Goal: Communication & Community: Ask a question

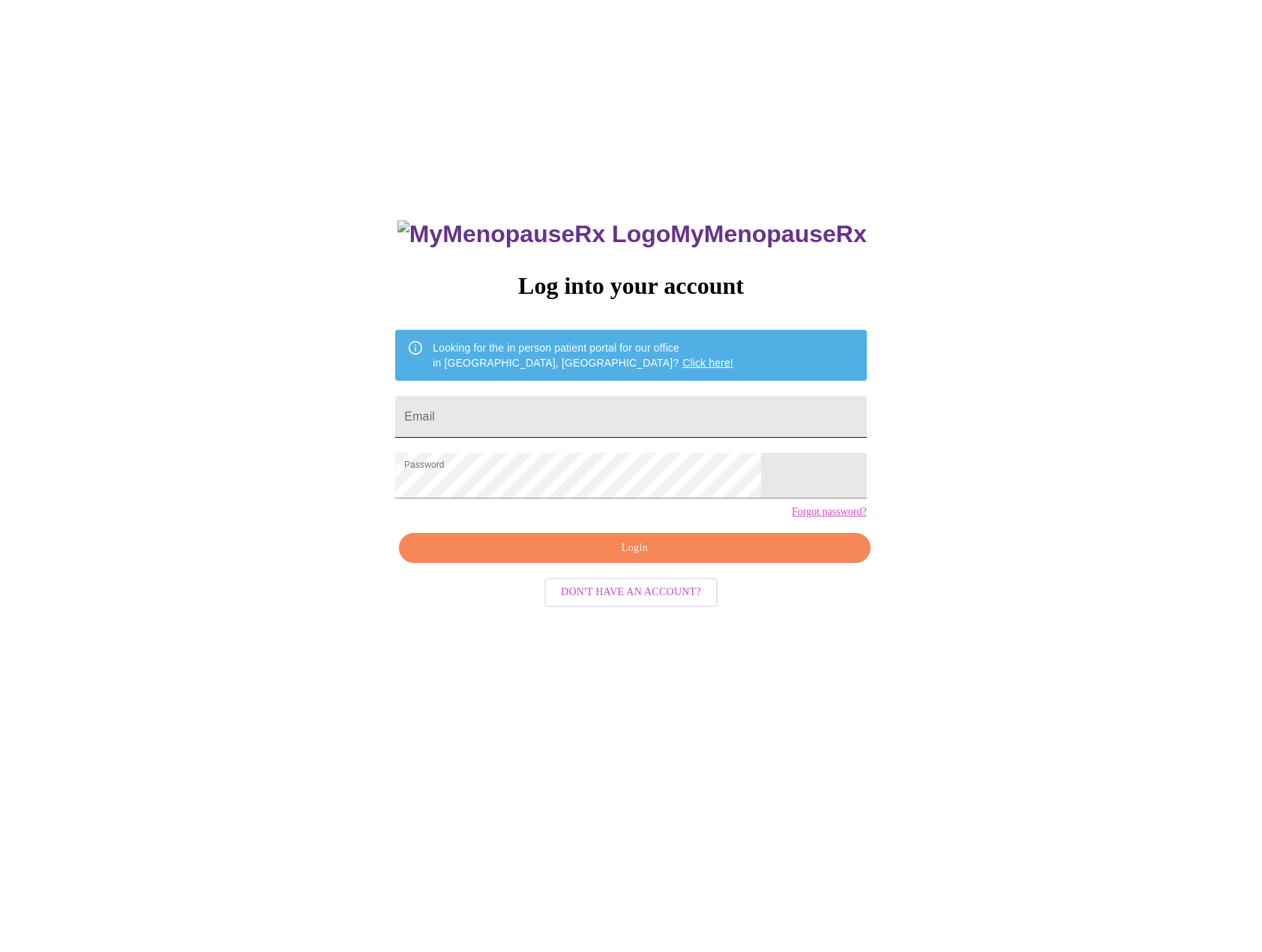
click at [581, 419] on input "Email" at bounding box center [630, 416] width 471 height 42
type input "mardee18@gmail.com"
click at [610, 609] on div "MyMenopauseRx Log into your account Looking for the in person patient portal fo…" at bounding box center [630, 673] width 501 height 952
click at [619, 557] on span "Login" at bounding box center [634, 548] width 437 height 19
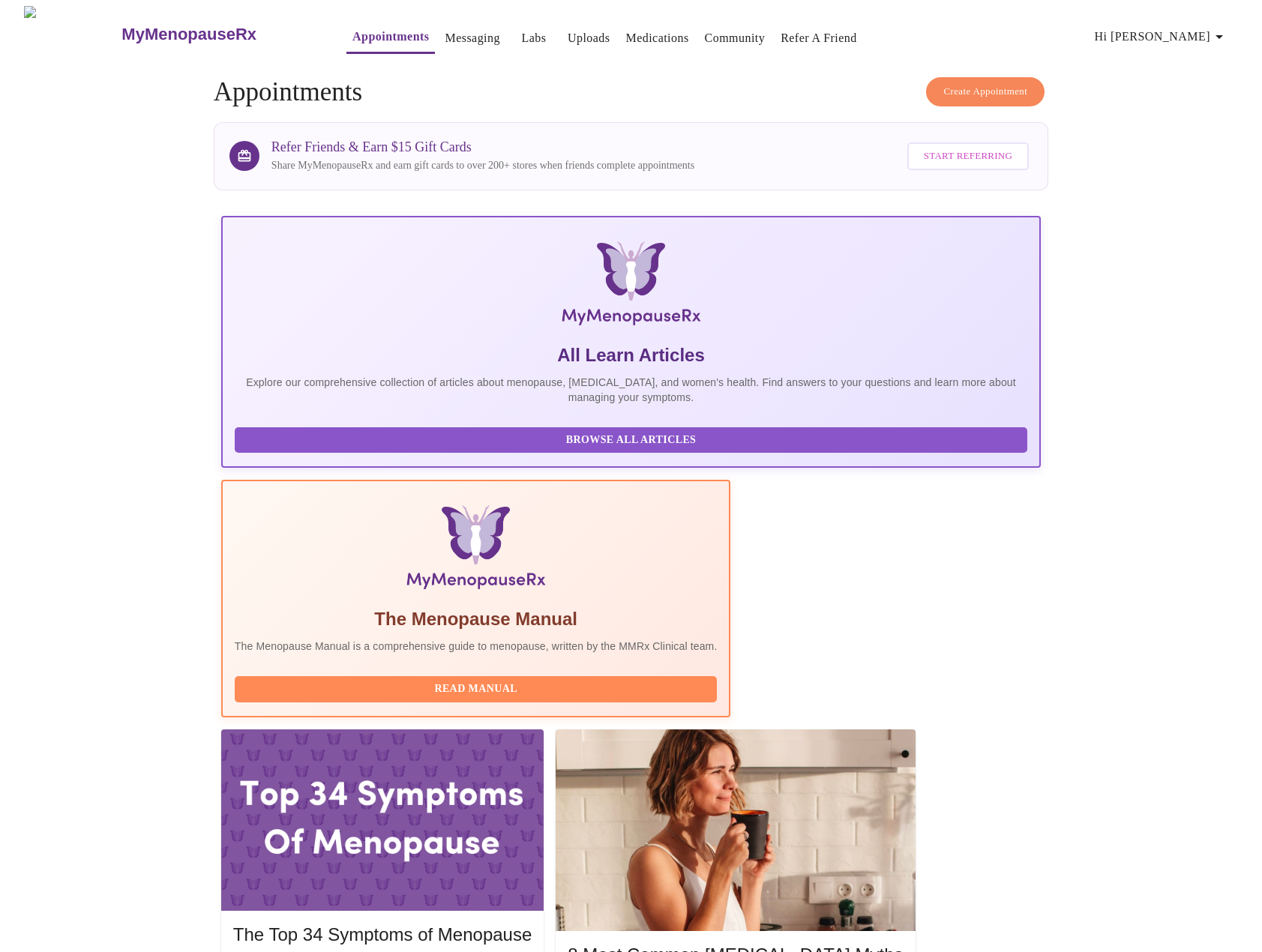
click at [521, 33] on link "Labs" at bounding box center [533, 38] width 25 height 21
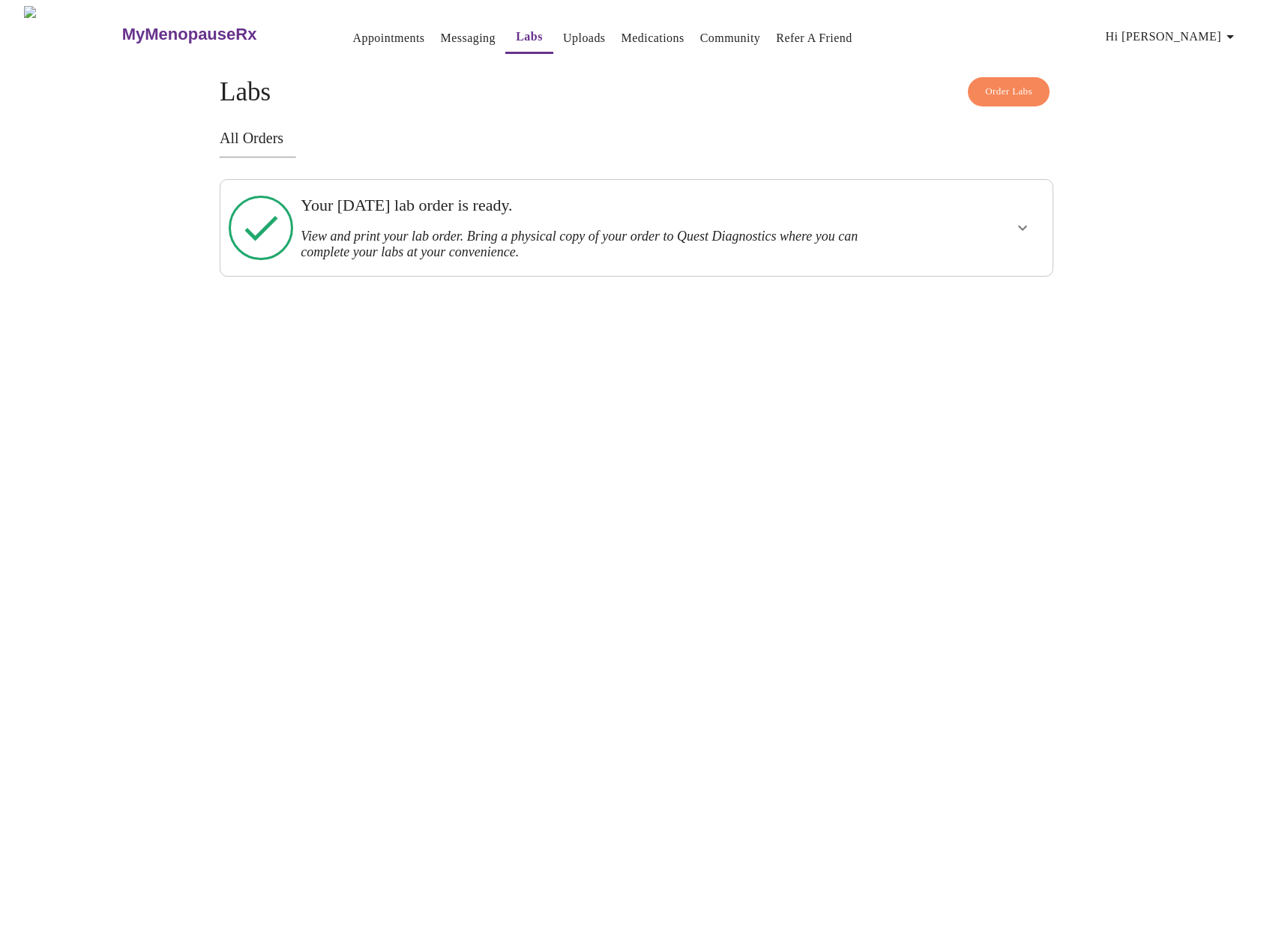
click at [563, 31] on link "Uploads" at bounding box center [584, 38] width 43 height 21
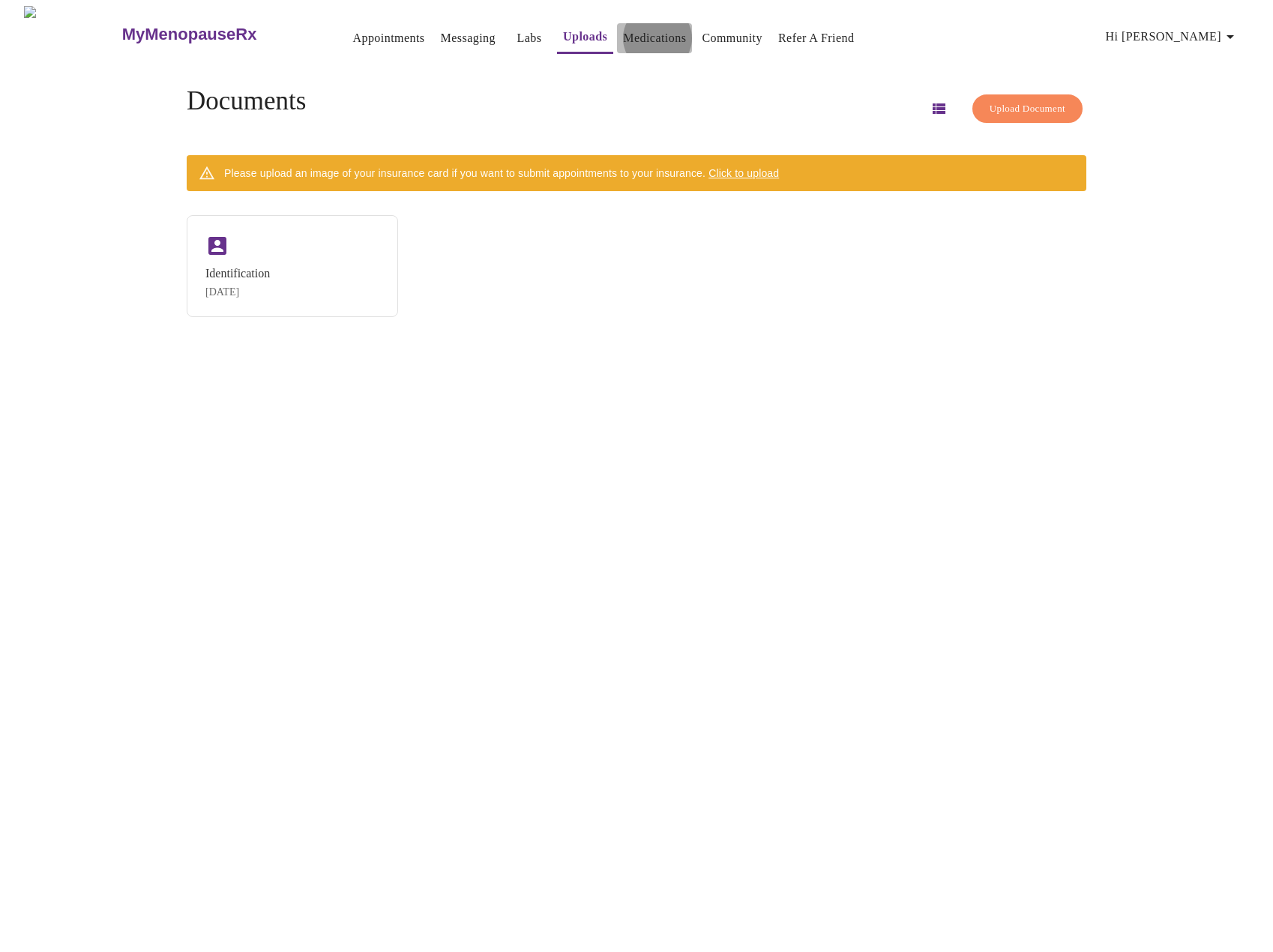
click at [639, 35] on link "Medications" at bounding box center [654, 38] width 63 height 21
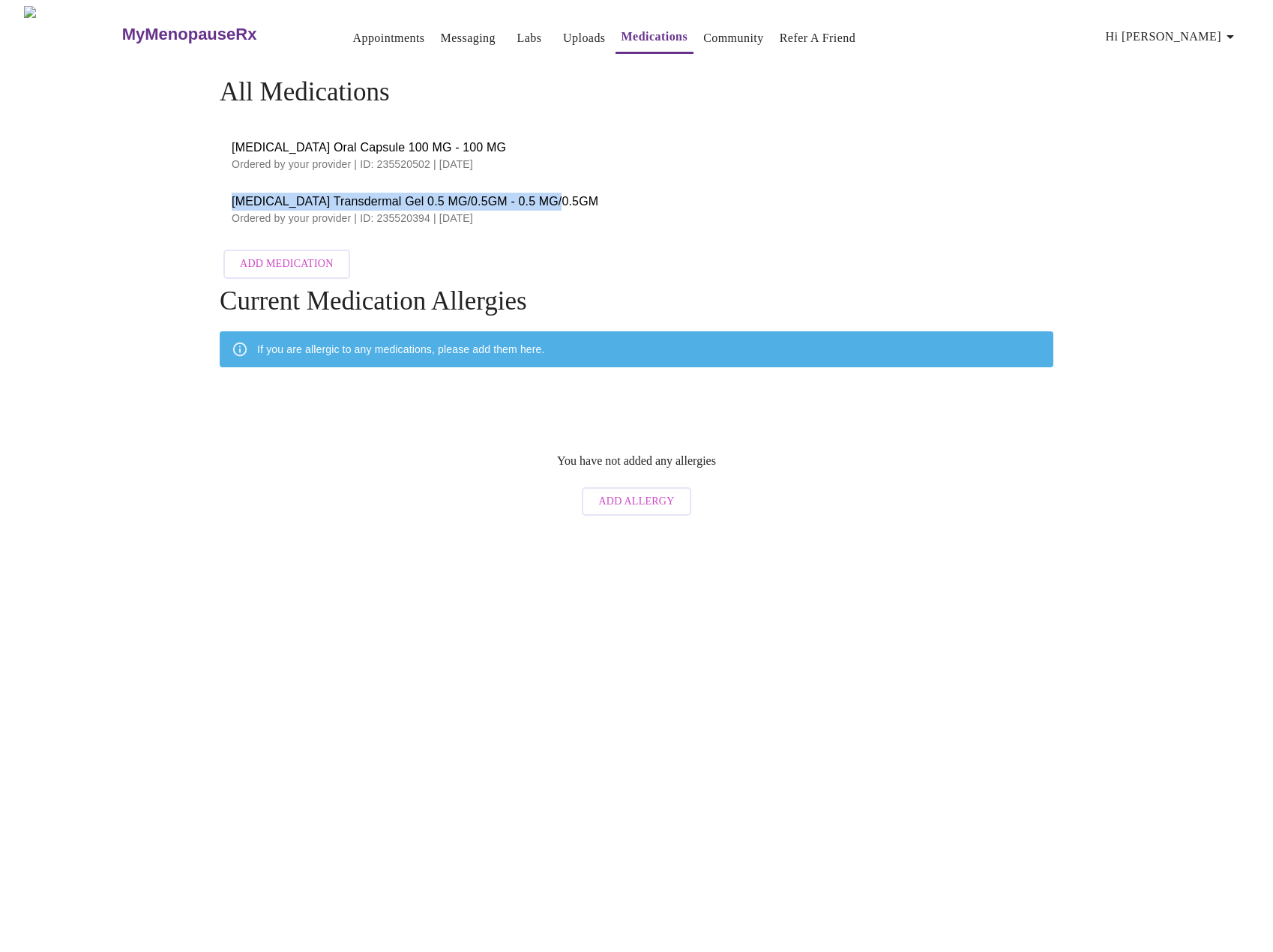
drag, startPoint x: 234, startPoint y: 206, endPoint x: 631, endPoint y: 196, distance: 397.1
click at [631, 196] on li "Estradiol Transdermal Gel 0.5 MG/0.5GM - 0.5 MG/0.5GM Ordered by your provider …" at bounding box center [636, 209] width 834 height 54
copy span "Estradiol Transdermal Gel 0.5 MG/0.5GM - 0.5 MG/0.5GM"
click at [441, 33] on link "Messaging" at bounding box center [468, 38] width 55 height 21
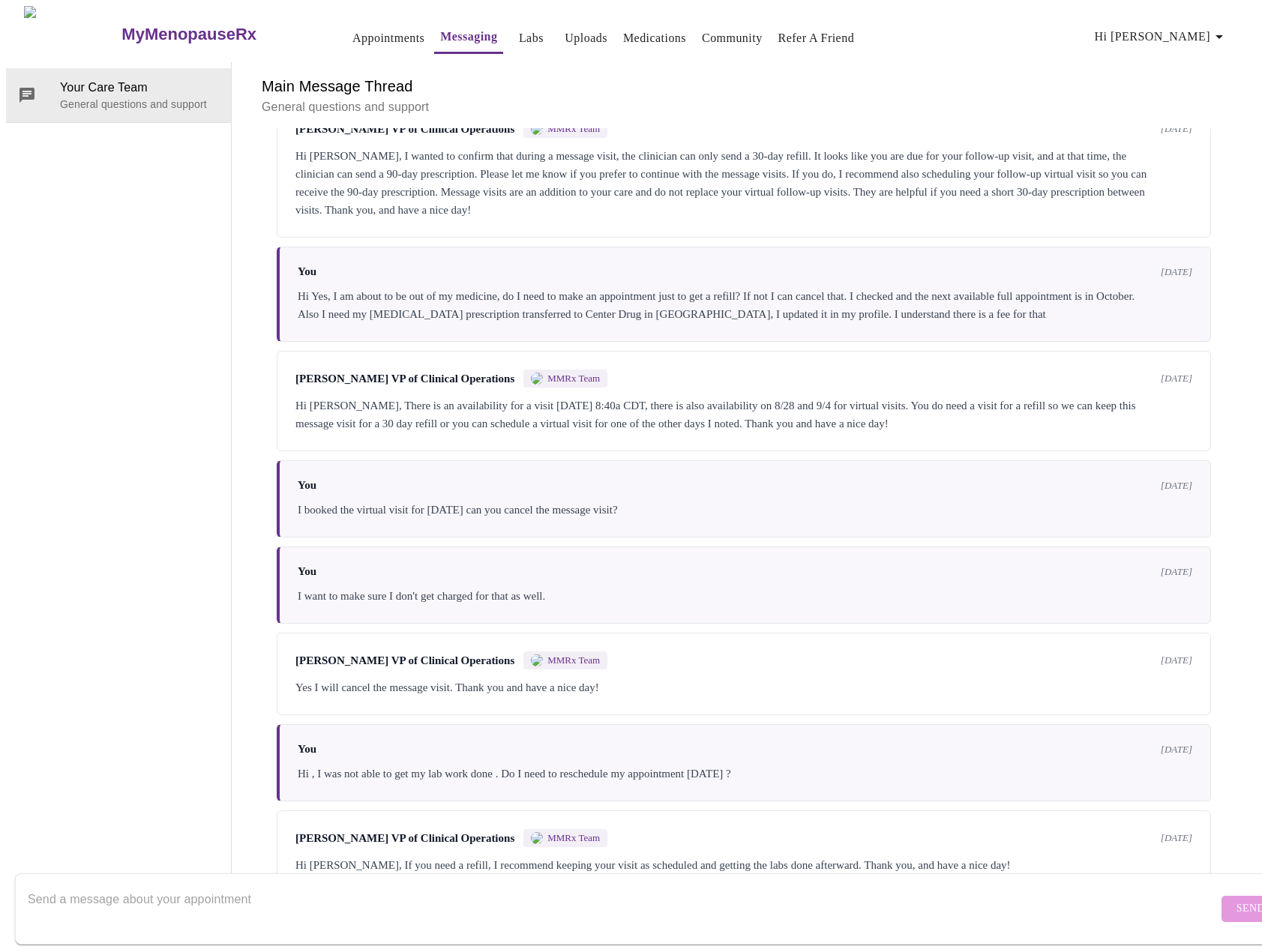
scroll to position [1075, 0]
click at [450, 885] on textarea "Send a message about your appointment" at bounding box center [622, 909] width 1190 height 48
type textarea "H"
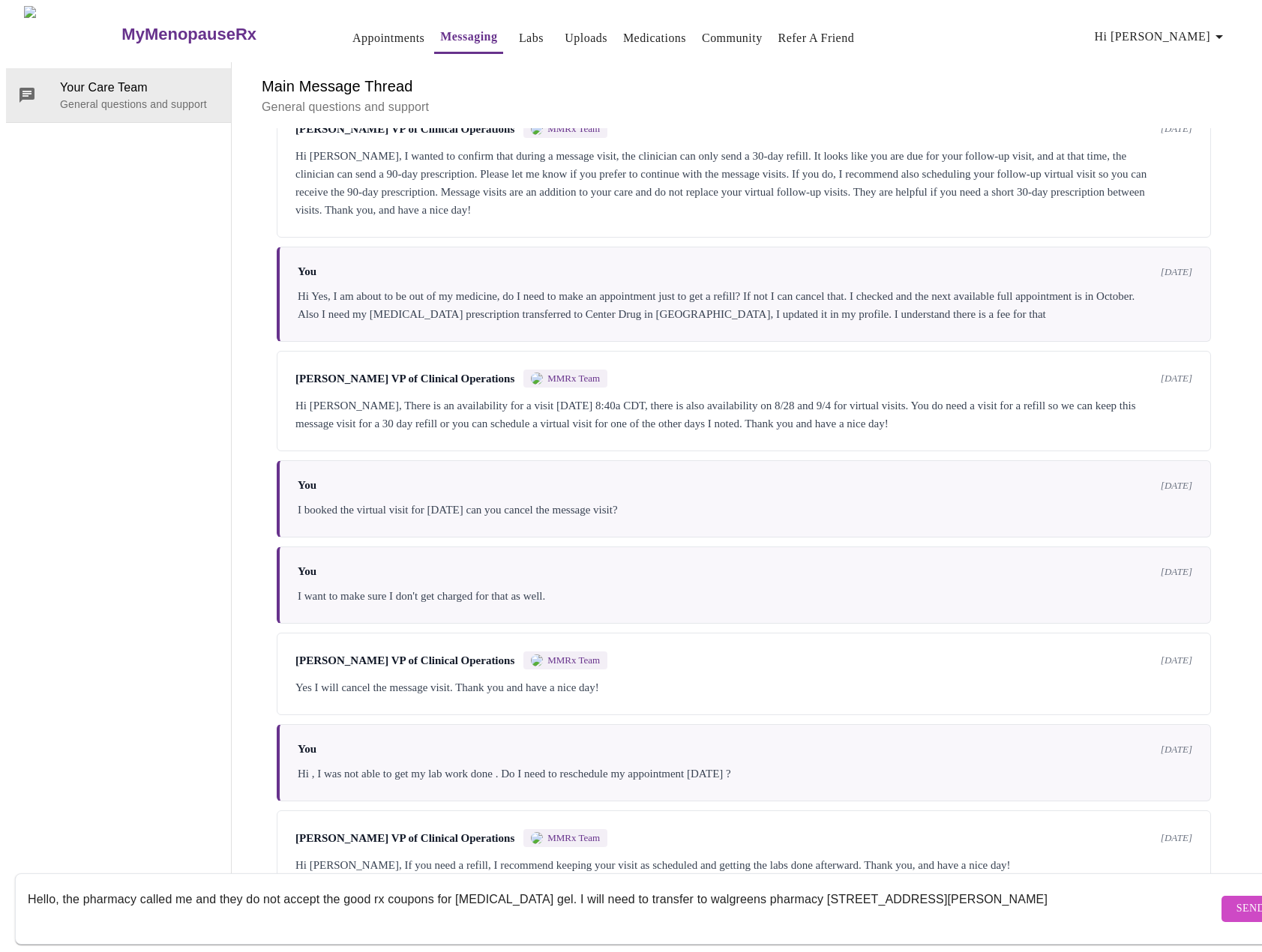
click at [922, 885] on textarea "Hello, the pharmacy called me and they do not accept the good rx coupons for es…" at bounding box center [622, 909] width 1190 height 48
type textarea "Hello, the pharmacy called me and they do not accept the good rx coupons for [M…"
click at [1236, 899] on span "Send" at bounding box center [1250, 909] width 29 height 19
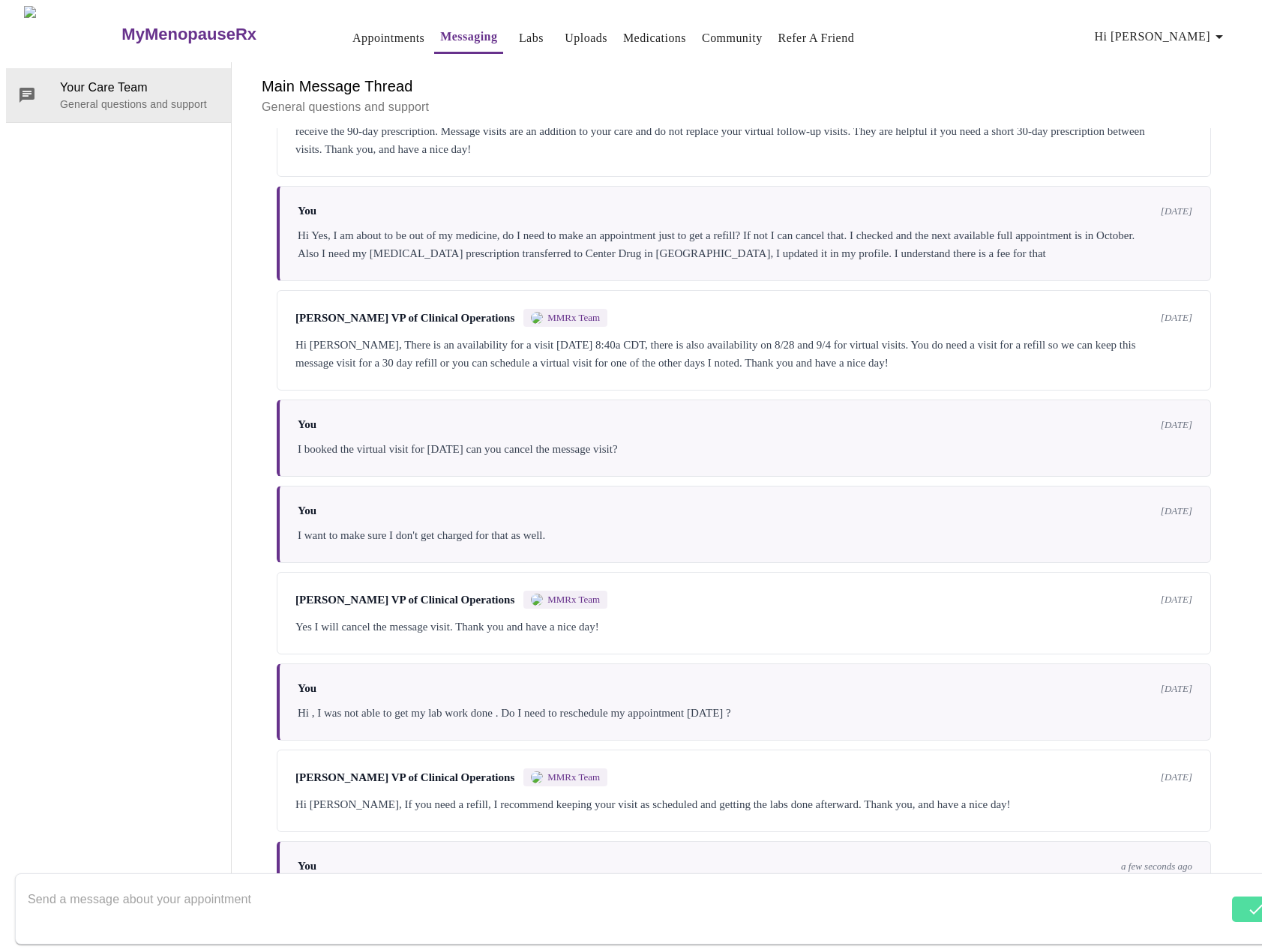
scroll to position [1183, 0]
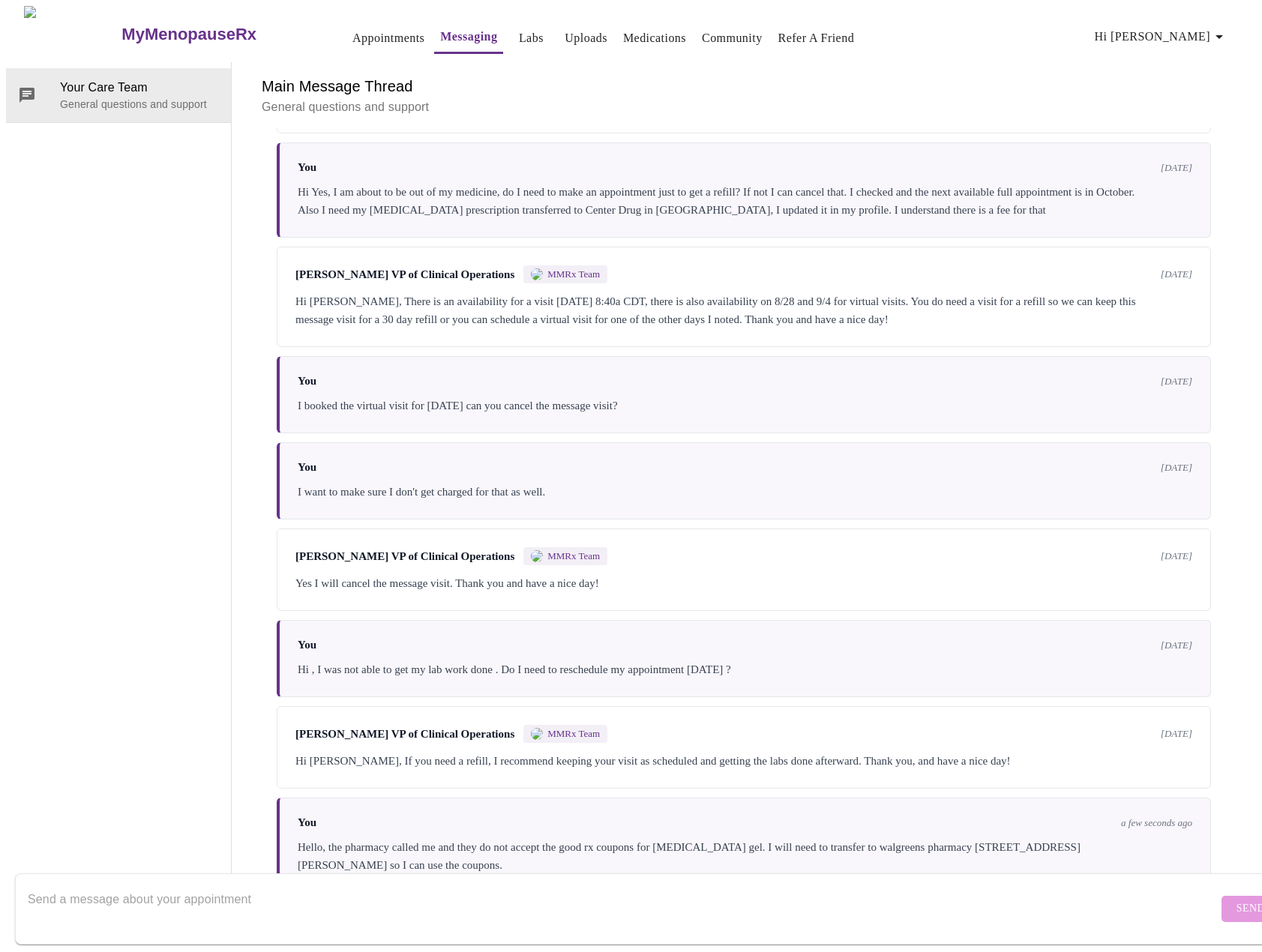
click at [564, 887] on textarea "Send a message about your appointment" at bounding box center [622, 909] width 1190 height 48
type textarea "You can leave the progesterone there since they already filled it."
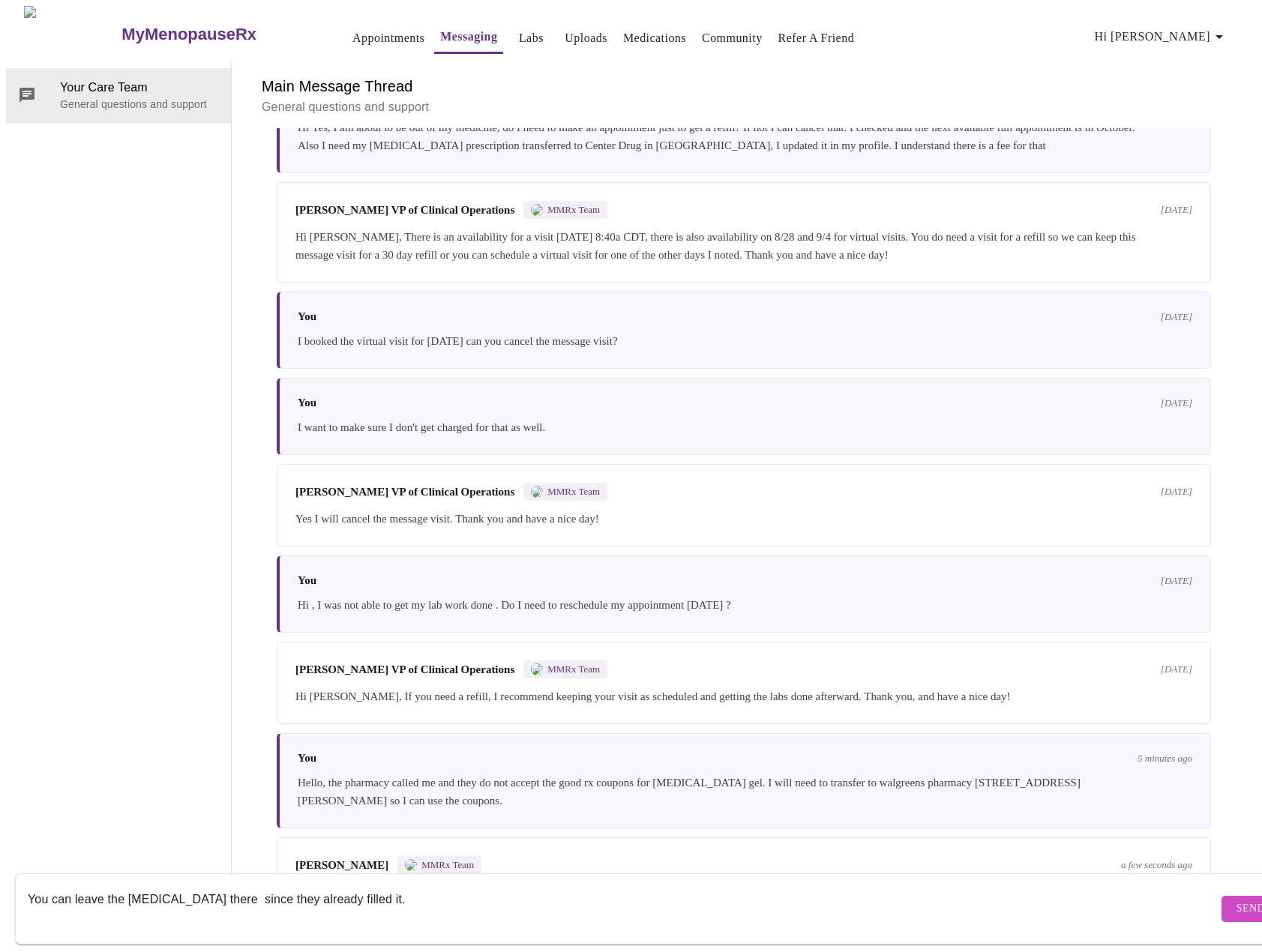
scroll to position [1332, 0]
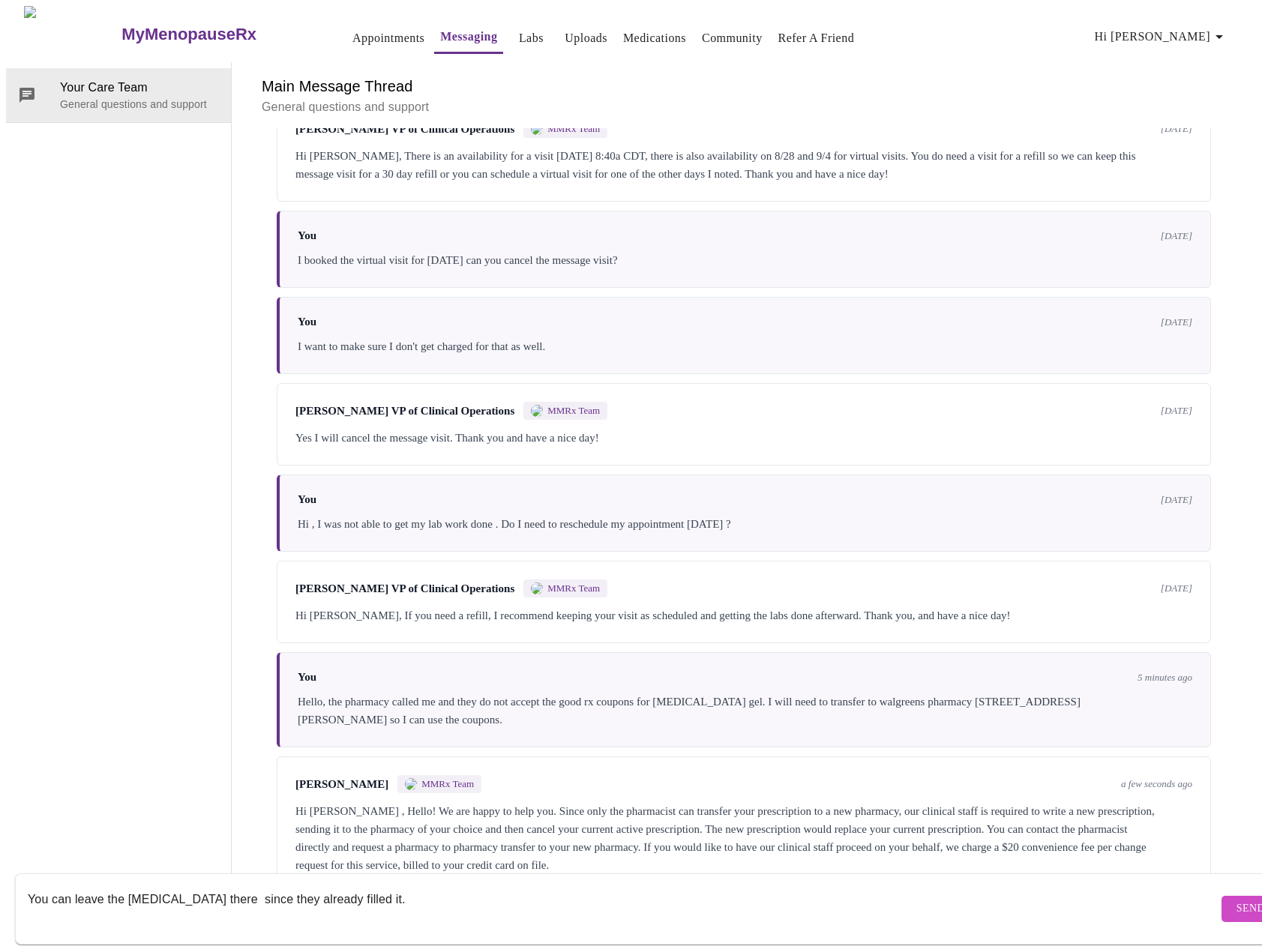
click at [431, 888] on textarea "You can leave the progesterone there since they already filled it." at bounding box center [622, 909] width 1190 height 48
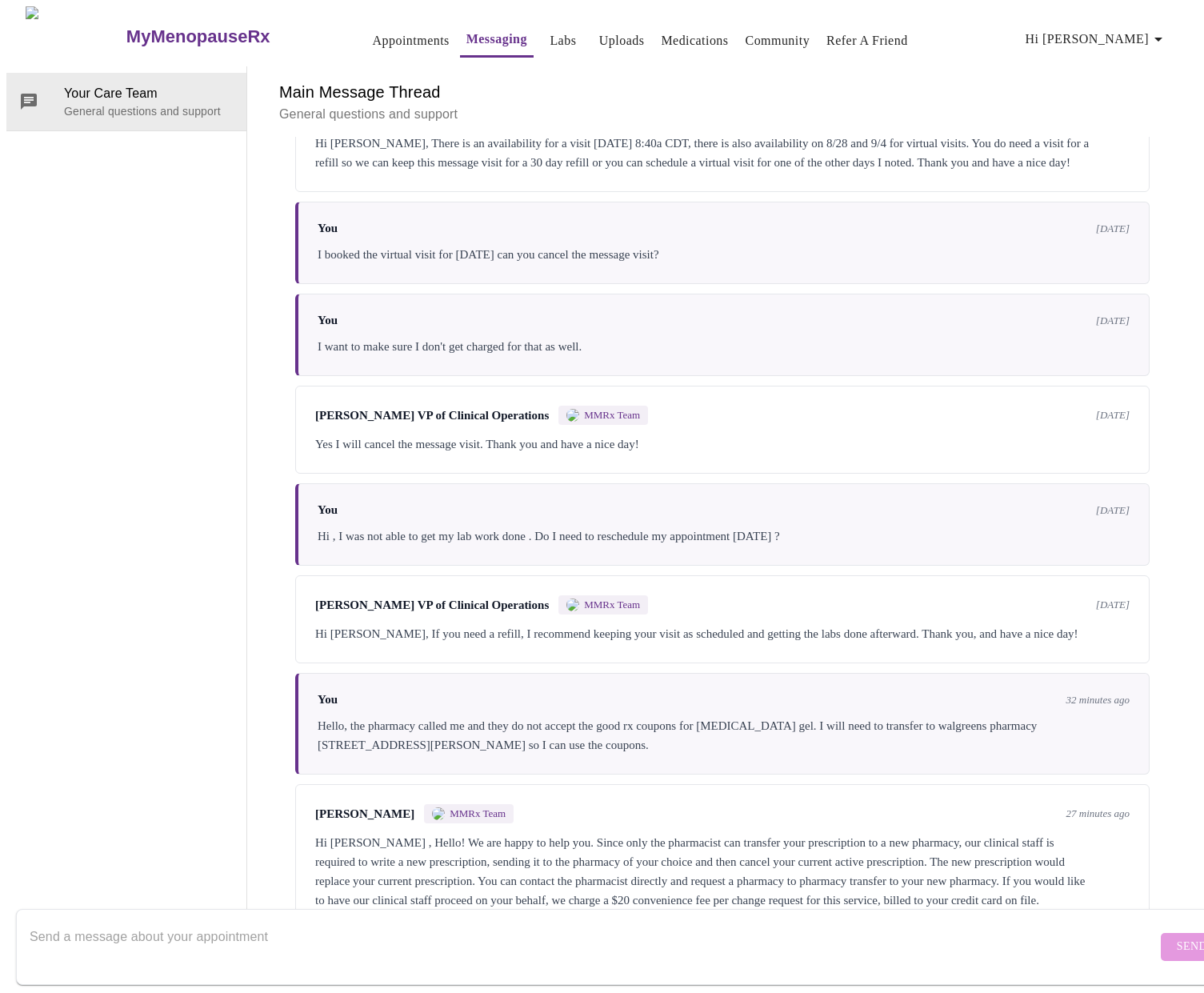
scroll to position [1541, 0]
click at [474, 938] on textarea "Send a message about your appointment" at bounding box center [593, 946] width 1127 height 51
drag, startPoint x: 764, startPoint y: 926, endPoint x: 106, endPoint y: 921, distance: 658.0
click at [0, 924] on html "MyMenopauseRx Appointments Messaging Labs Uploads Medications Community Refer a…" at bounding box center [602, 468] width 1204 height 936
type textarea "can I ask a question of the pharmacist? can the [MEDICAL_DATA] prescription be …"
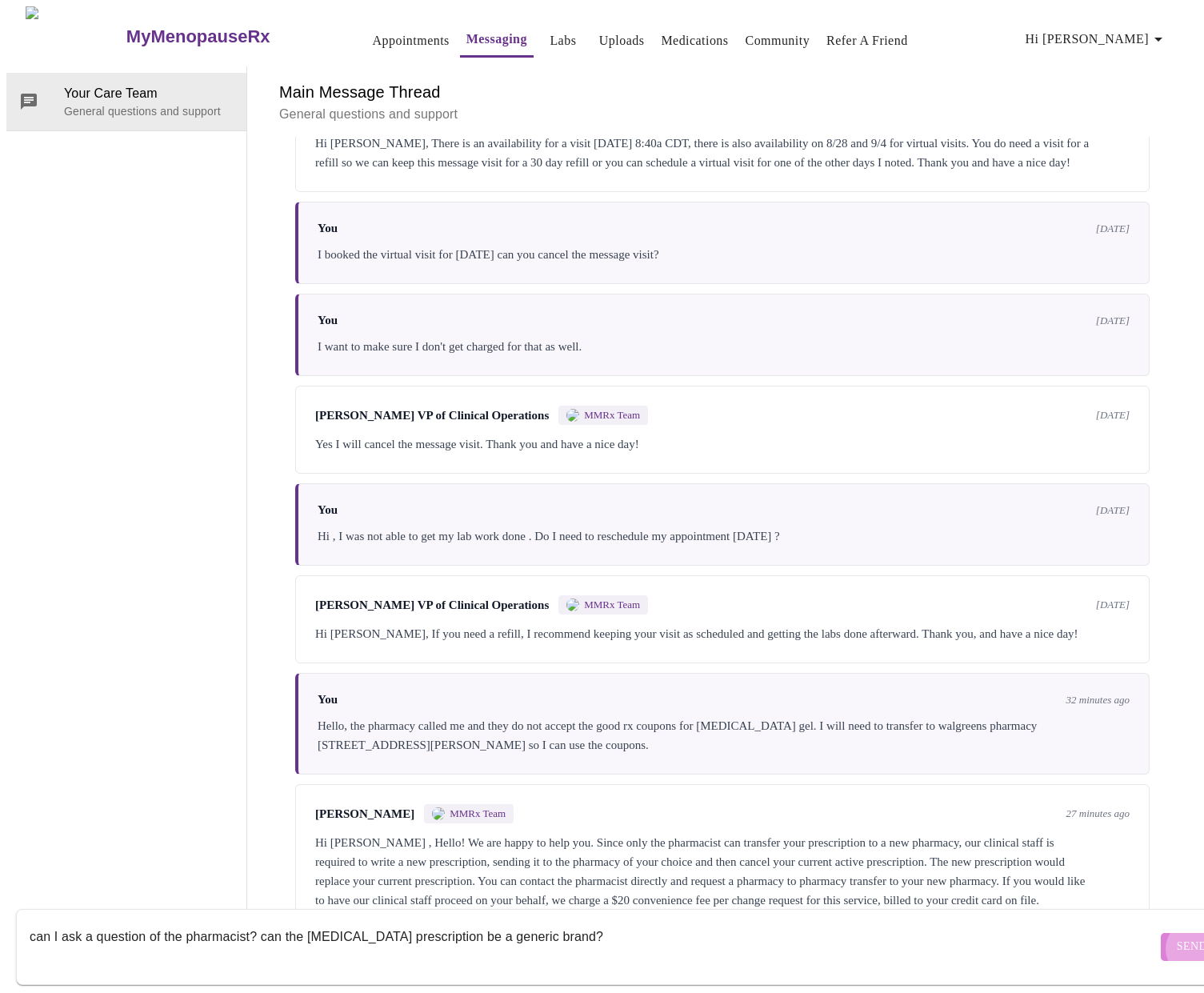
click at [1177, 937] on span "Send" at bounding box center [1192, 947] width 31 height 20
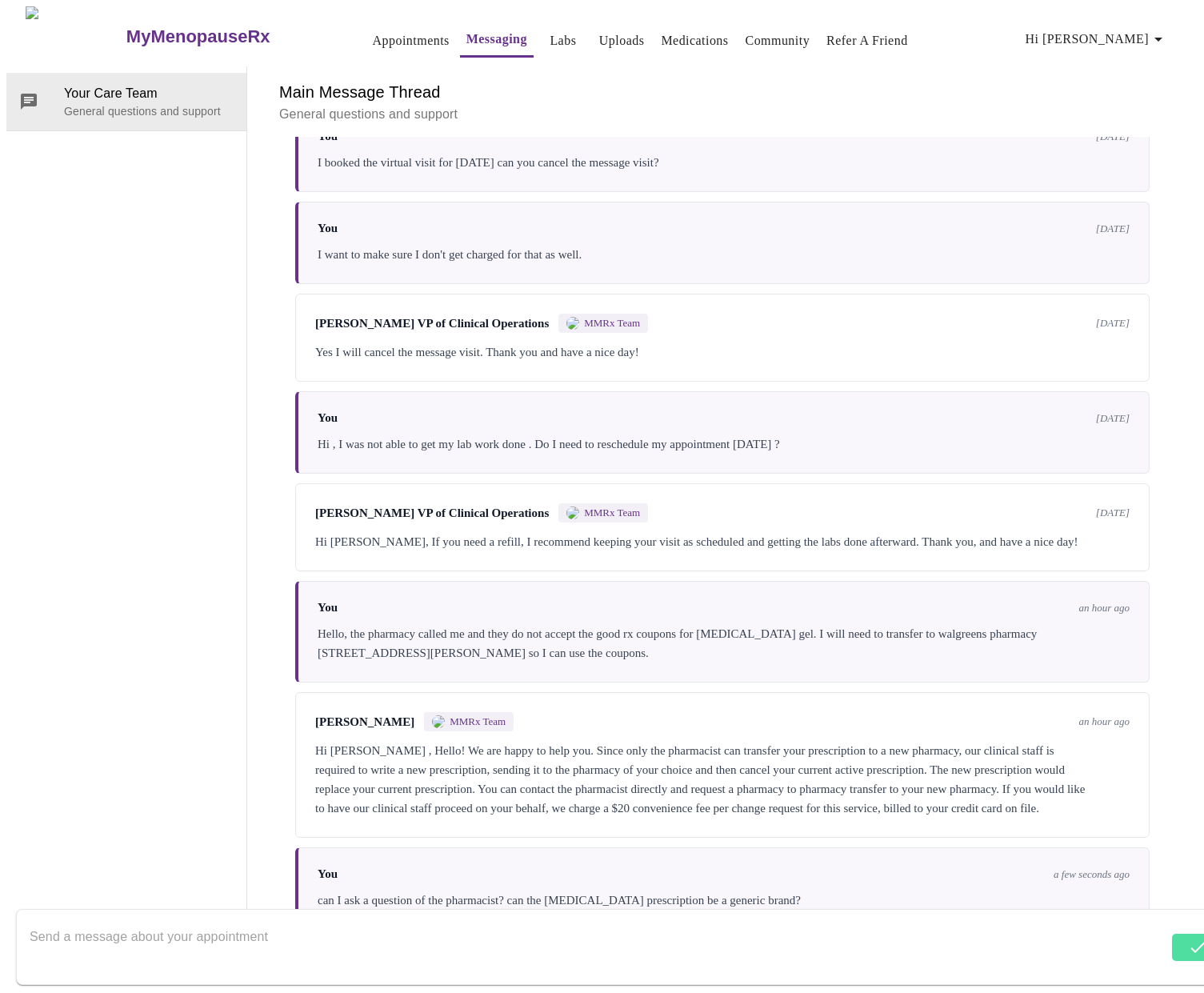
scroll to position [1637, 0]
